Goal: Find specific page/section: Find specific page/section

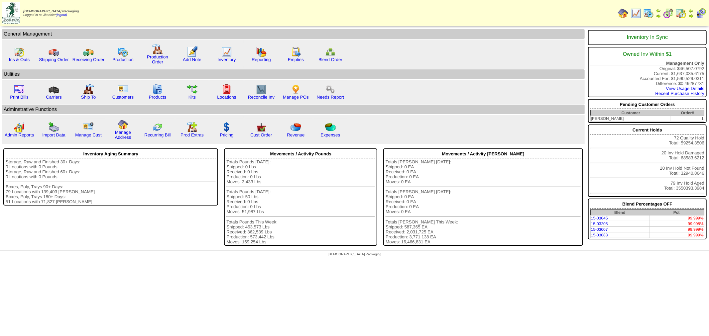
click at [650, 9] on img at bounding box center [648, 13] width 11 height 11
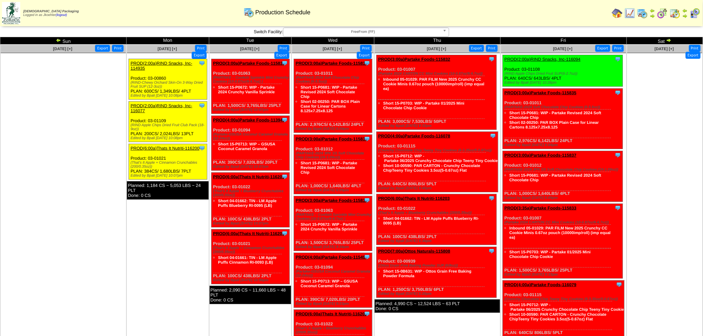
click at [58, 38] on img at bounding box center [58, 40] width 5 height 5
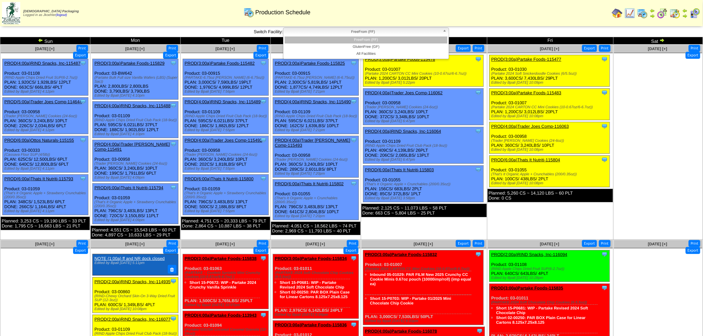
click at [448, 31] on b at bounding box center [446, 32] width 6 height 9
click at [350, 45] on li "GlutenFree (GF)" at bounding box center [366, 47] width 163 height 7
